Goal: Task Accomplishment & Management: Manage account settings

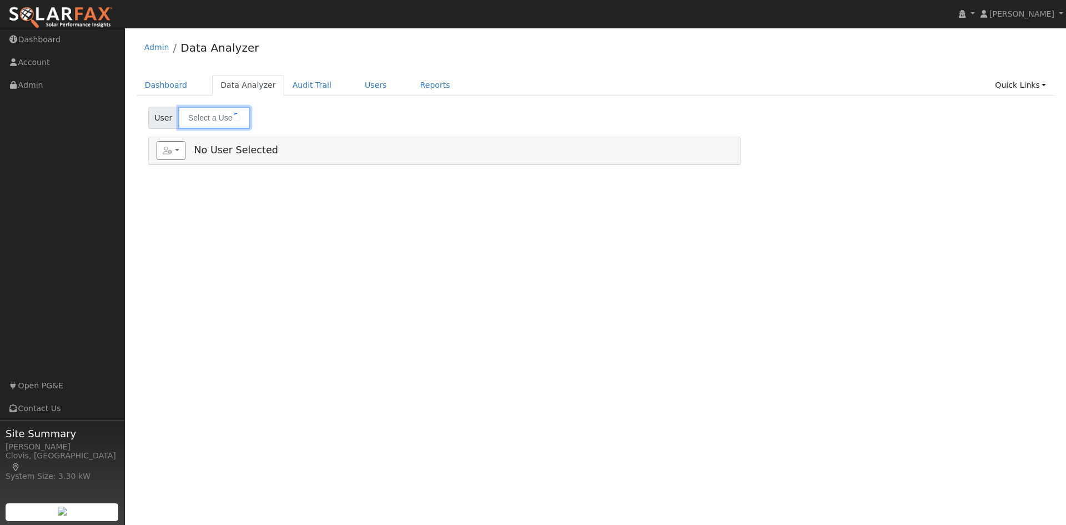
type input "[PERSON_NAME]"
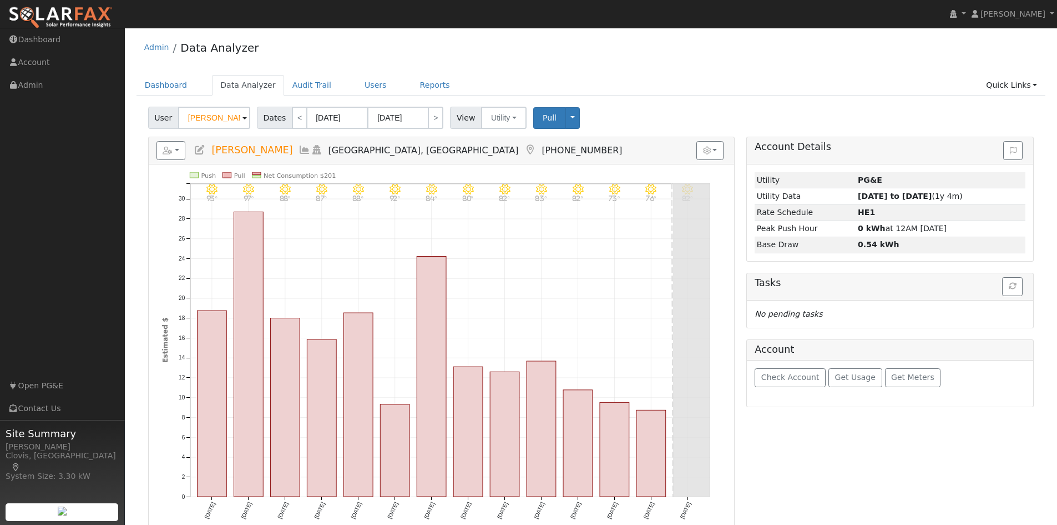
click at [527, 65] on div "Admin Data Analyzer" at bounding box center [592, 50] width 910 height 34
click at [357, 90] on link "Users" at bounding box center [375, 85] width 39 height 21
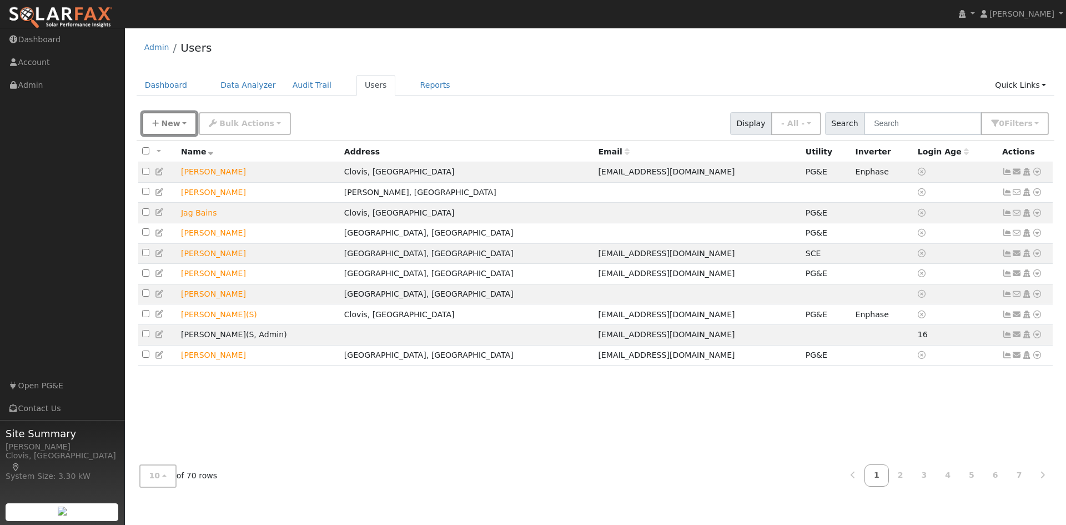
click at [172, 122] on span "New" at bounding box center [170, 123] width 19 height 9
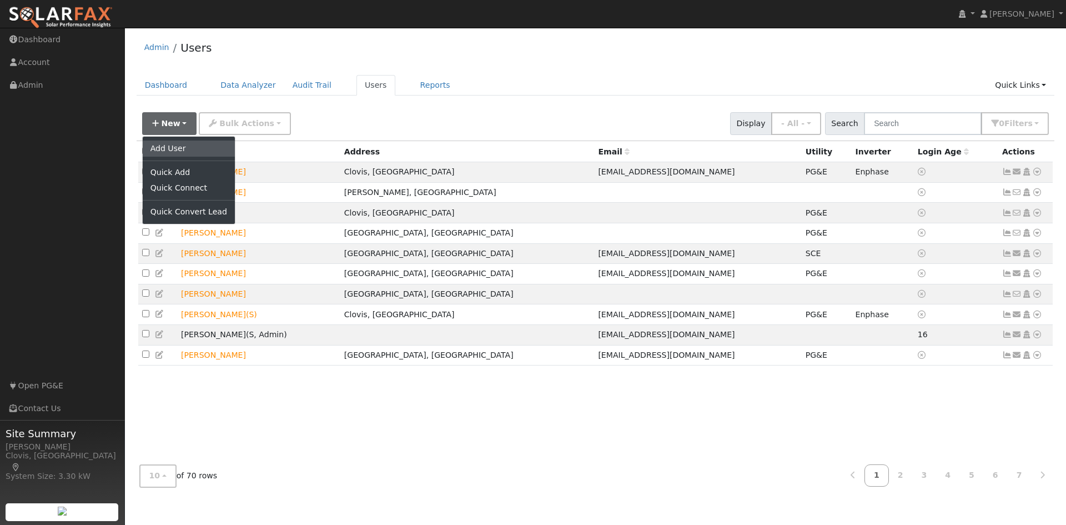
click at [176, 146] on link "Add User" at bounding box center [189, 148] width 92 height 16
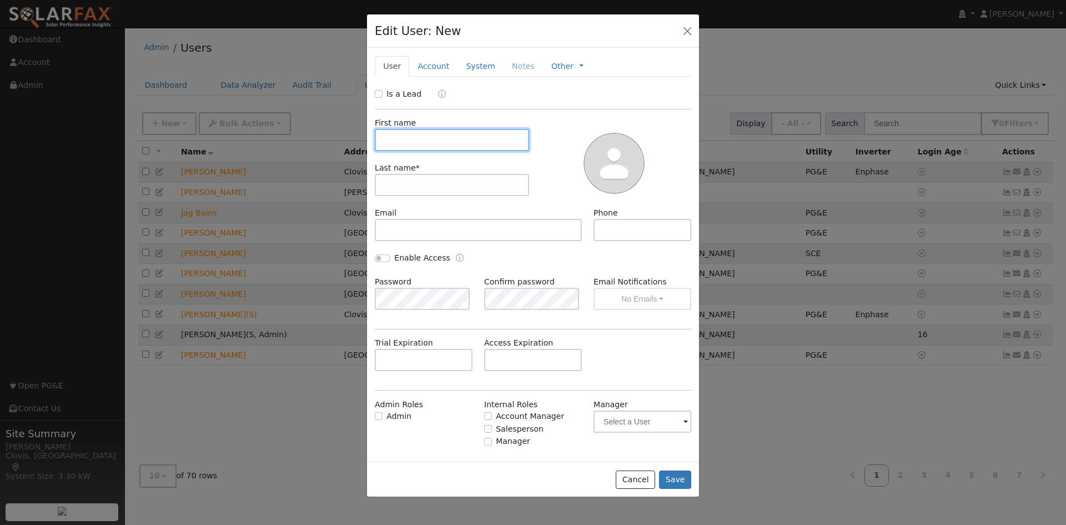
click at [389, 135] on input "text" at bounding box center [452, 140] width 154 height 22
click at [688, 28] on button "button" at bounding box center [687, 31] width 16 height 16
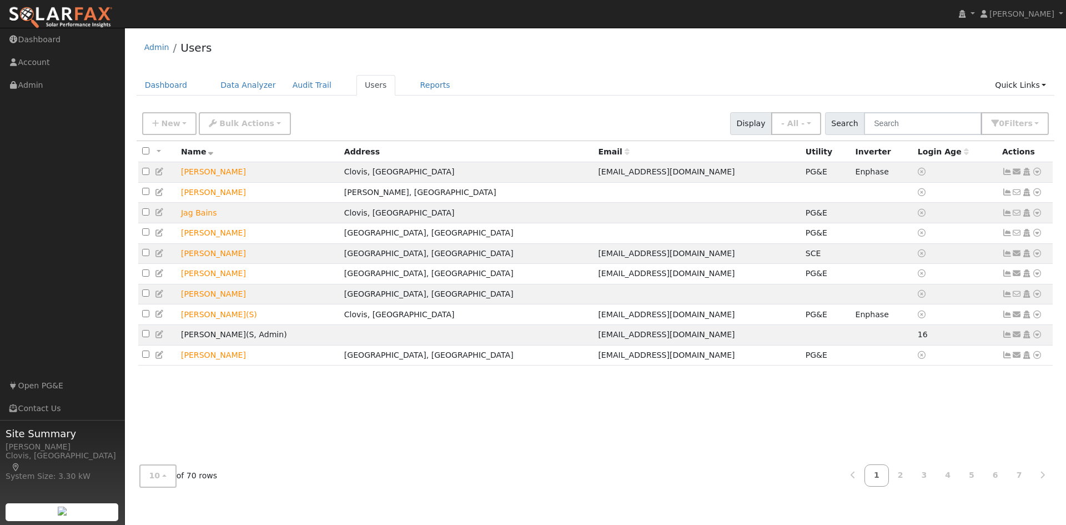
click at [535, 55] on div "Admin Users" at bounding box center [596, 50] width 918 height 34
click at [343, 59] on div "Admin Users" at bounding box center [596, 50] width 918 height 34
click at [355, 122] on div "New Add User Quick Add Quick Connect Quick Convert Lead Bulk Actions Send Email…" at bounding box center [595, 121] width 911 height 27
click at [322, 124] on div "New Add User Quick Add Quick Connect Quick Convert Lead Bulk Actions Send Email…" at bounding box center [595, 121] width 911 height 27
click at [654, 118] on div "New Add User Quick Add Quick Connect Quick Convert Lead Bulk Actions Send Email…" at bounding box center [595, 121] width 911 height 27
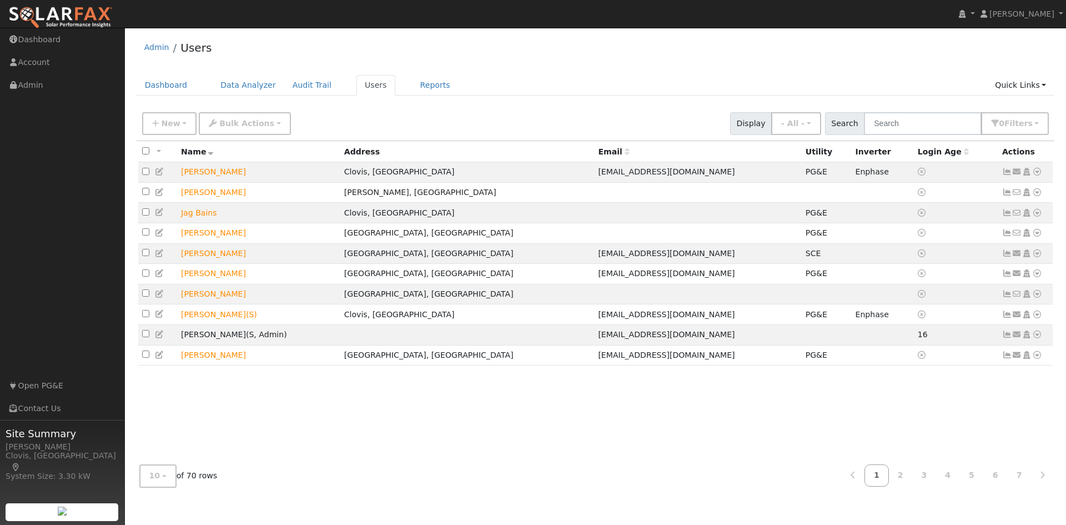
click at [371, 124] on div "New Add User Quick Add Quick Connect Quick Convert Lead Bulk Actions Send Email…" at bounding box center [595, 121] width 911 height 27
drag, startPoint x: 327, startPoint y: 119, endPoint x: 248, endPoint y: 127, distance: 80.3
click at [321, 117] on div "New Add User Quick Add Quick Connect Quick Convert Lead Bulk Actions Send Email…" at bounding box center [595, 121] width 911 height 27
click at [265, 126] on button "Bulk Actions" at bounding box center [245, 123] width 92 height 23
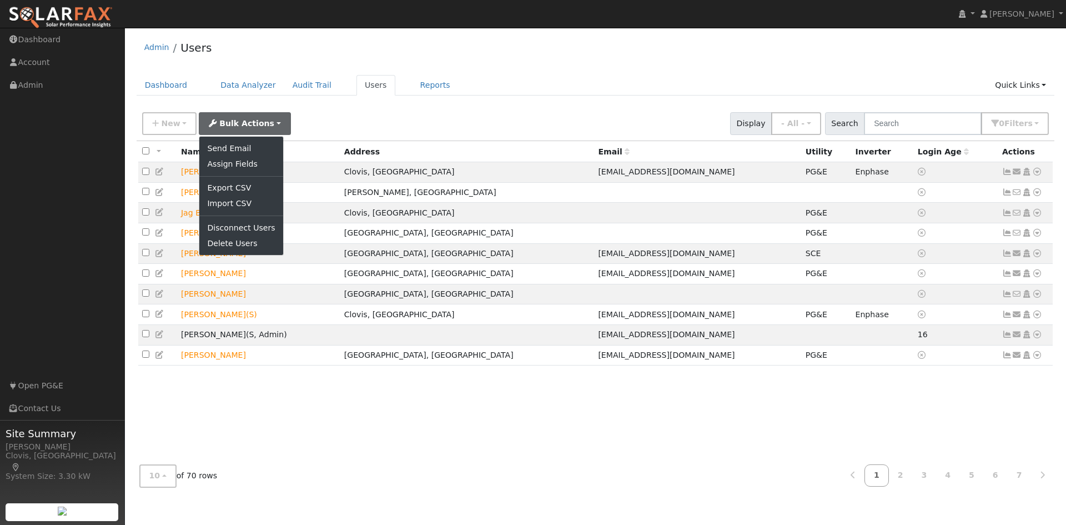
click at [330, 118] on div "New Add User Quick Add Quick Connect Quick Convert Lead Bulk Actions Send Email…" at bounding box center [595, 121] width 911 height 27
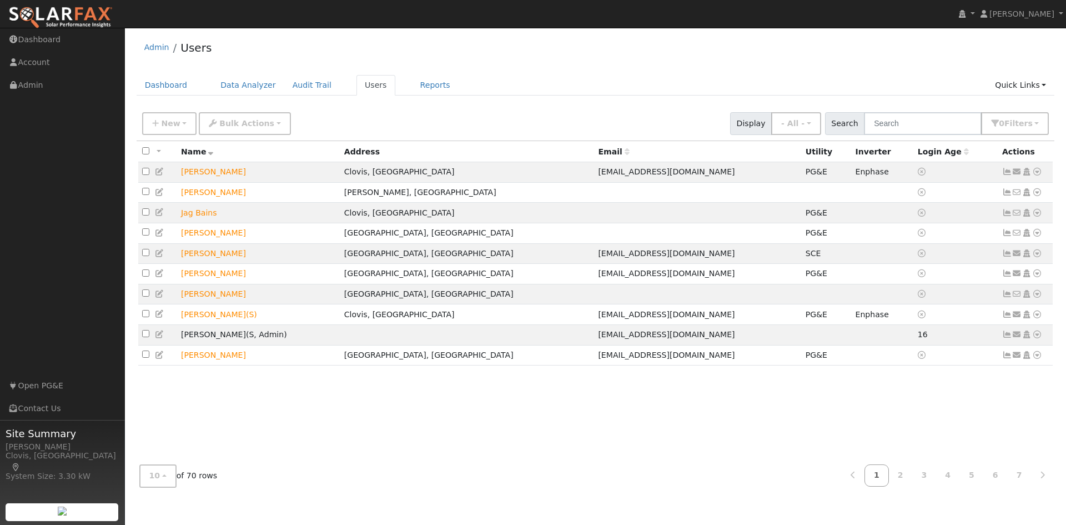
click at [364, 122] on div "New Add User Quick Add Quick Connect Quick Convert Lead Bulk Actions Send Email…" at bounding box center [595, 121] width 911 height 27
drag, startPoint x: 752, startPoint y: 121, endPoint x: 777, endPoint y: 125, distance: 25.4
click at [772, 125] on span "Display" at bounding box center [751, 123] width 42 height 23
drag, startPoint x: 777, startPoint y: 125, endPoint x: 761, endPoint y: 123, distance: 16.2
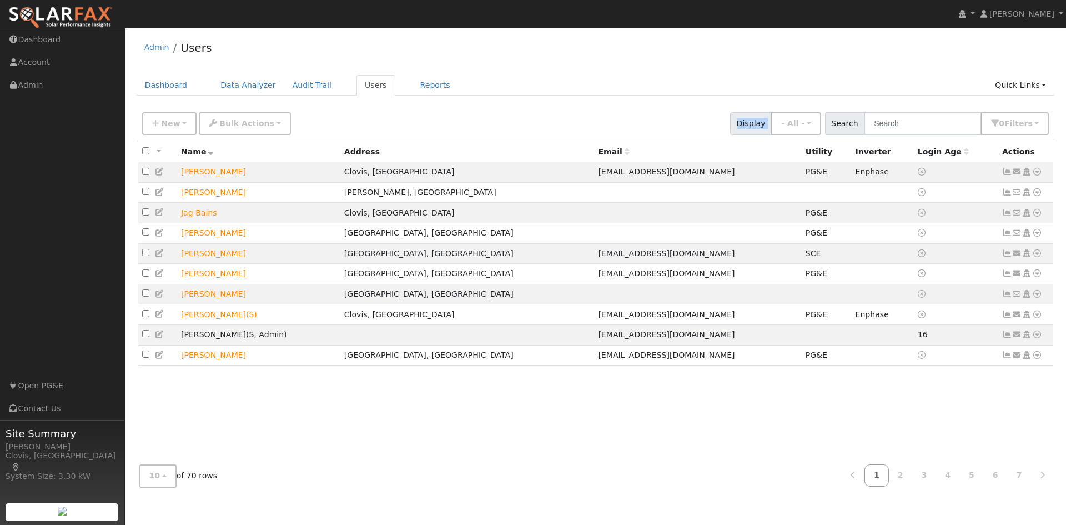
click at [761, 123] on span "Display" at bounding box center [751, 123] width 42 height 23
drag, startPoint x: 755, startPoint y: 123, endPoint x: 777, endPoint y: 123, distance: 21.7
click at [772, 123] on span "Display" at bounding box center [751, 123] width 42 height 23
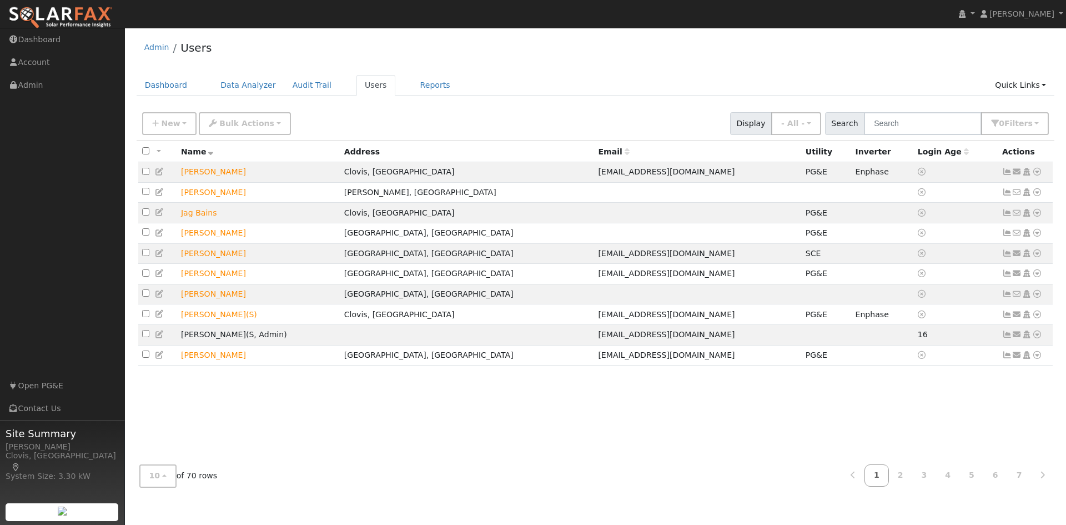
drag, startPoint x: 956, startPoint y: 7, endPoint x: 715, endPoint y: 68, distance: 248.0
click at [716, 71] on div "Admin Users Dashboard Data Analyzer Audit Trail Users Reports Quick Links Quick…" at bounding box center [595, 264] width 930 height 462
click at [482, 63] on div "Admin Users" at bounding box center [596, 50] width 918 height 34
click at [483, 64] on div "Admin Users" at bounding box center [596, 50] width 918 height 34
click at [1040, 173] on icon at bounding box center [1037, 172] width 10 height 8
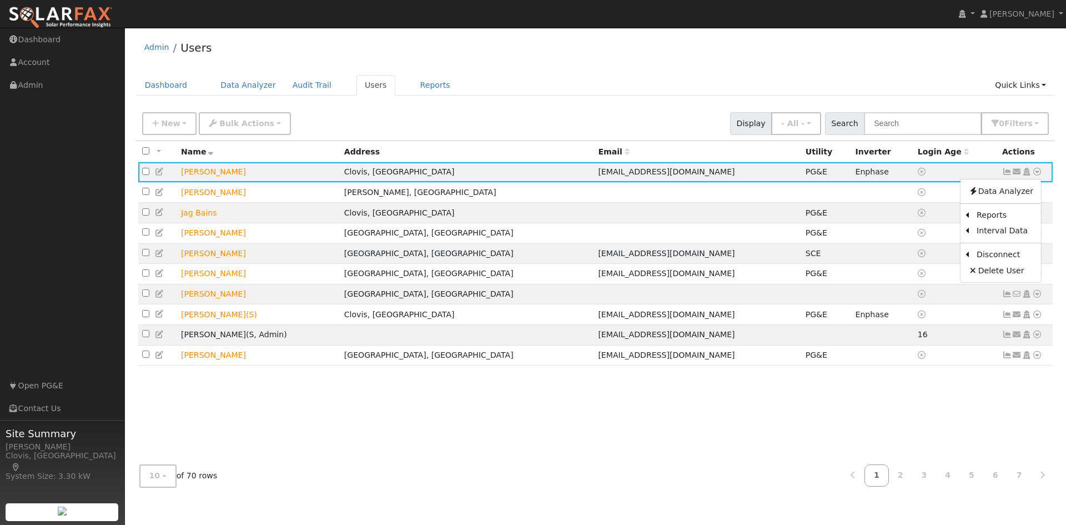
click at [805, 57] on div "Admin Users" at bounding box center [596, 50] width 918 height 34
